Goal: Transaction & Acquisition: Purchase product/service

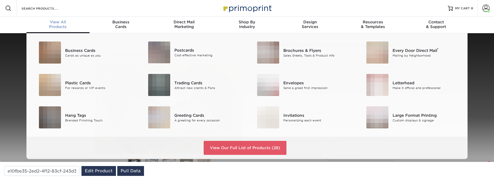
select select "2.00x3.50"
select select "0"
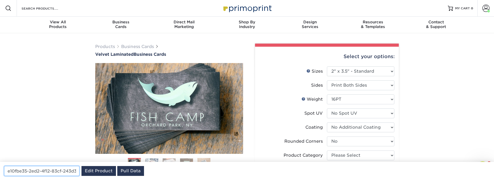
click at [36, 169] on input "e10fbe35-2ed2-4f12-83cf-243d3d8b8135" at bounding box center [41, 171] width 75 height 10
click at [33, 172] on input "e10fbe35-2ed2-4f12-83cf-243d3d8b8135" at bounding box center [41, 171] width 75 height 10
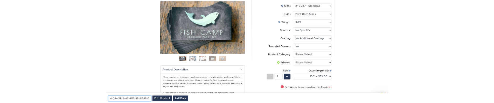
scroll to position [62, 0]
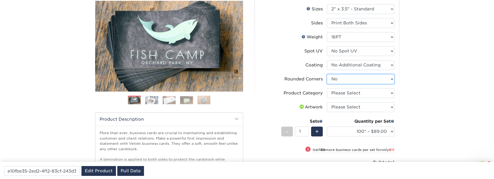
click at [338, 79] on select "Please Select Yes - Round 2 Corners Yes - Round 4 Corners No" at bounding box center [360, 79] width 67 height 10
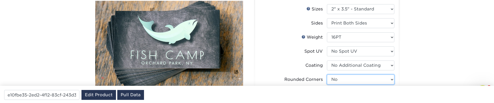
drag, startPoint x: 342, startPoint y: 76, endPoint x: 332, endPoint y: 76, distance: 9.9
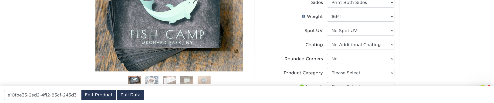
scroll to position [93, 0]
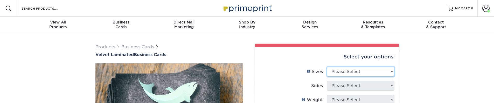
select select "2.00x3.50"
click at [327, 66] on select "Please Select 1.5" x 3.5" - Mini 1.75" x 3.5" - Mini 2" x 2" - Square 2" x 3" -…" at bounding box center [360, 71] width 67 height 10
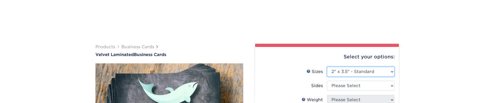
scroll to position [62, 0]
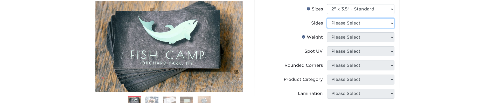
select select "13abbda7-1d64-4f25-8bb2-c179b224825d"
click at [327, 18] on select "Please Select Print Both Sides Print Front Only" at bounding box center [360, 23] width 67 height 10
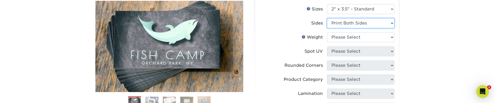
scroll to position [0, 0]
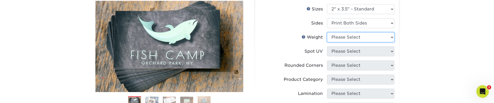
select select "16PT"
click at [327, 32] on select "Please Select 16PT" at bounding box center [360, 37] width 67 height 10
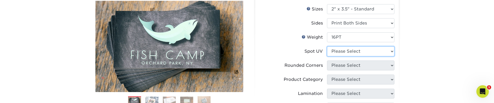
drag, startPoint x: 380, startPoint y: 55, endPoint x: 443, endPoint y: 61, distance: 62.6
select select "3"
click at [327, 46] on select "Please Select No Spot UV Front and Back (Both Sides) Front Only Back Only" at bounding box center [360, 51] width 67 height 10
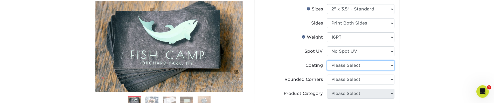
drag, startPoint x: 353, startPoint y: 62, endPoint x: 455, endPoint y: 66, distance: 102.1
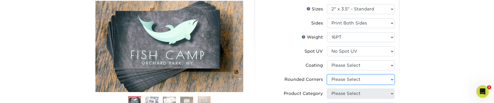
drag, startPoint x: 359, startPoint y: 80, endPoint x: 439, endPoint y: 65, distance: 80.6
drag, startPoint x: 350, startPoint y: 79, endPoint x: 350, endPoint y: 59, distance: 19.2
click at [350, 59] on ul "Sizes Help Sizes Please Select 1.5" x 3.5" - Mini 1.75" x 3.5" - Mini 2" x 2" -…" at bounding box center [327, 95] width 135 height 182
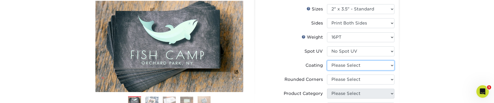
select select "3e7618de-abca-4bda-9f97-8b9129e913d8"
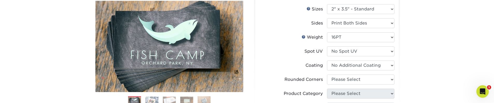
click at [327, 60] on select at bounding box center [360, 65] width 67 height 10
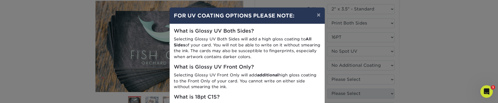
click at [398, 63] on div "× FOR UV COATING OPTIONS PLEASE NOTE: What is Glossy UV Both Sides? Selecting G…" at bounding box center [249, 51] width 498 height 103
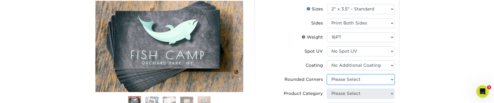
select select "0"
click at [327, 74] on select "Please Select Yes - Round 2 Corners Yes - Round 4 Corners No" at bounding box center [360, 79] width 67 height 10
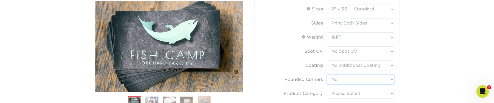
type input "e10fbe35-2ed2-4f12-83cf-243d3d8b8135"
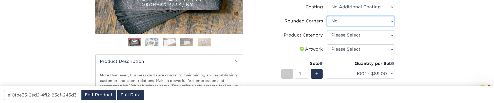
scroll to position [125, 0]
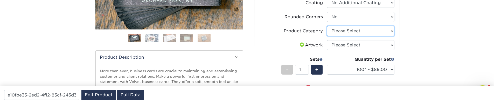
click at [349, 28] on select "Please Select Business Cards" at bounding box center [360, 31] width 67 height 10
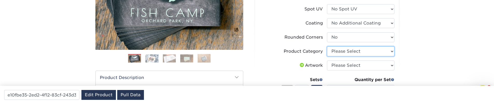
scroll to position [93, 0]
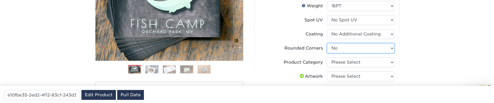
click at [335, 47] on select "Please Select Yes - Round 2 Corners Yes - Round 4 Corners No" at bounding box center [360, 48] width 67 height 10
